Goal: Task Accomplishment & Management: Complete application form

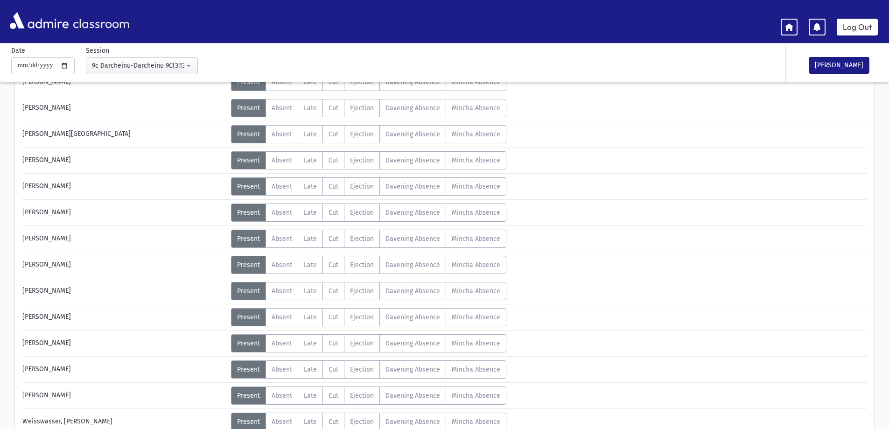
scroll to position [374, 0]
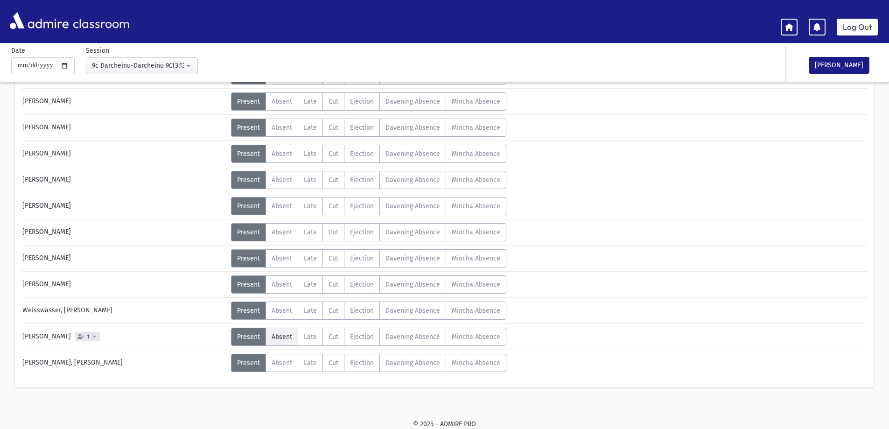
click at [285, 335] on span "Absent" at bounding box center [282, 337] width 21 height 8
click at [846, 70] on button "[PERSON_NAME]" at bounding box center [839, 65] width 61 height 17
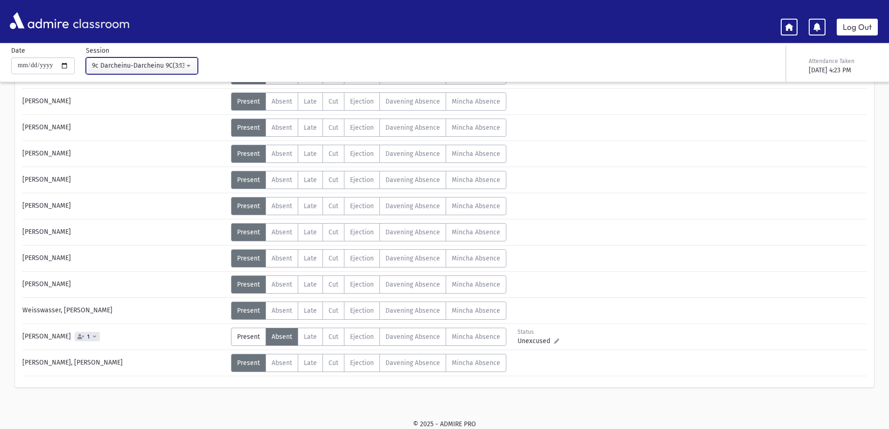
click at [140, 67] on div "9c Darcheinu-Darcheinu 9C(3:13PM-3:55PM)" at bounding box center [138, 66] width 92 height 10
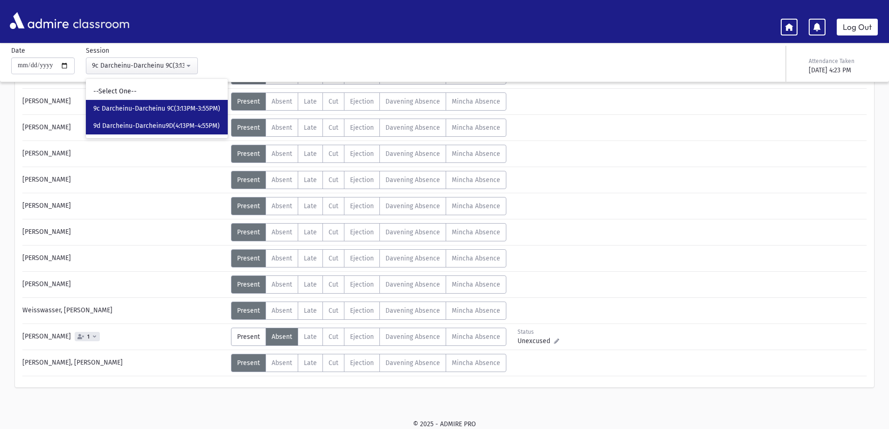
click at [143, 119] on link "9d Darcheinu-Darcheinu9D(4:13PM-4:55PM)" at bounding box center [157, 125] width 142 height 17
select select "****"
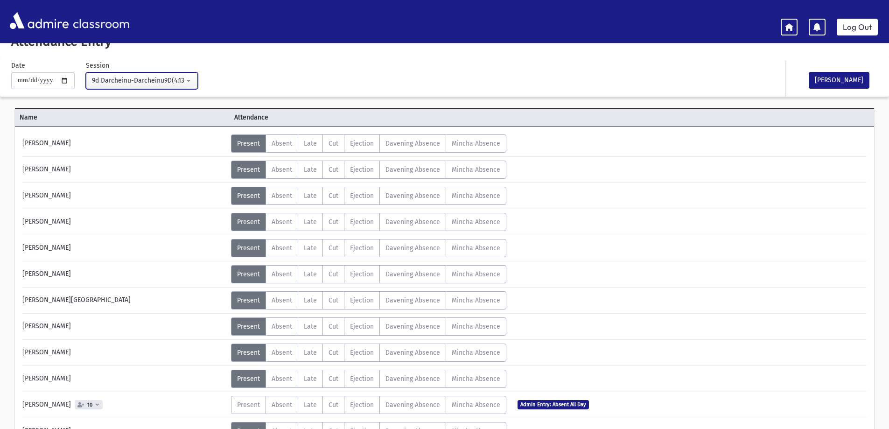
scroll to position [322, 0]
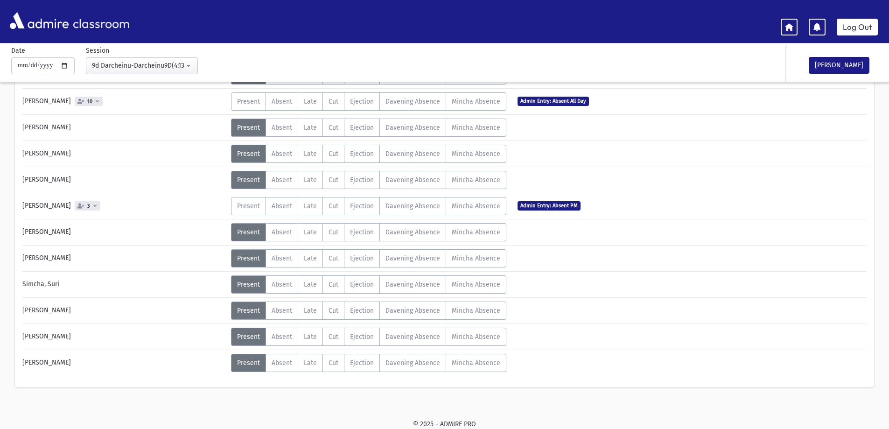
click at [143, 365] on div "[PERSON_NAME]" at bounding box center [124, 363] width 213 height 18
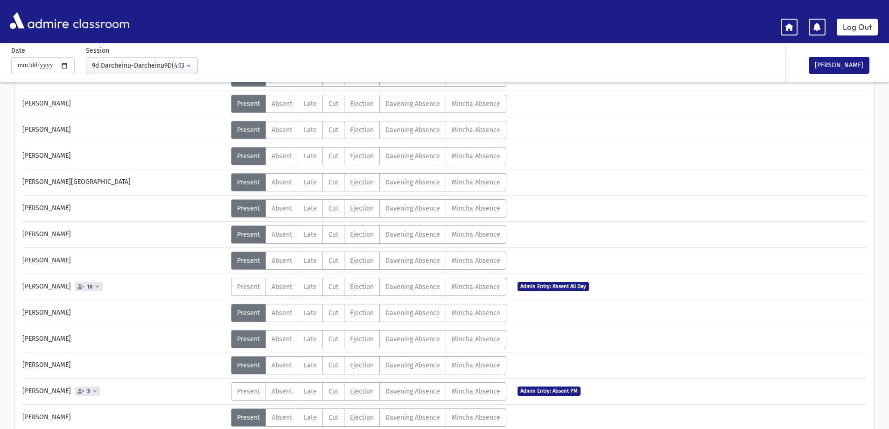
scroll to position [164, 0]
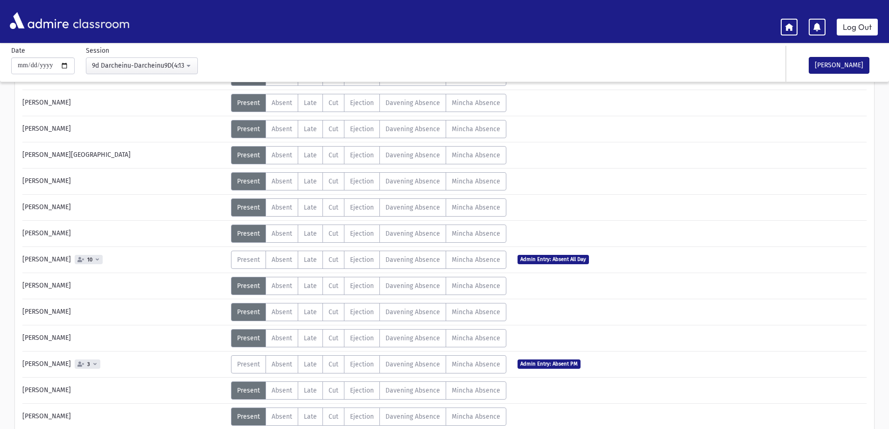
click at [96, 257] on icon at bounding box center [97, 259] width 3 height 5
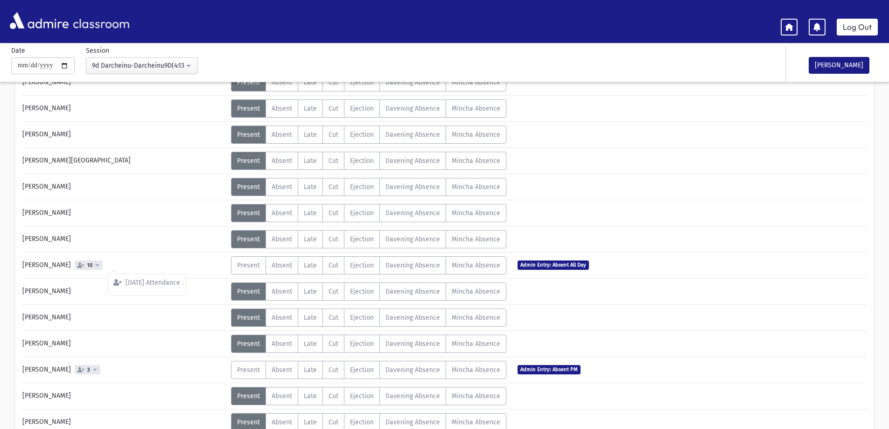
scroll to position [156, 0]
